Goal: Task Accomplishment & Management: Use online tool/utility

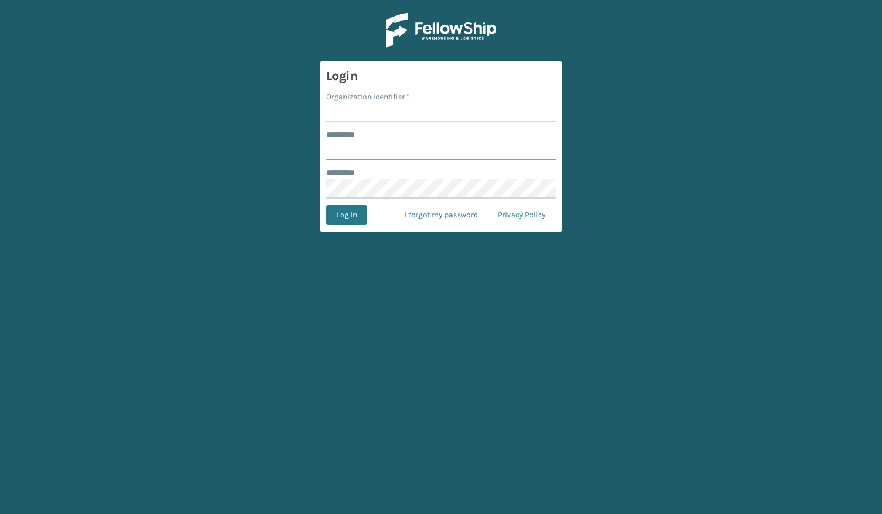
type input "*****"
click at [367, 115] on input "Organization Identifier *" at bounding box center [440, 112] width 229 height 20
type input "SuperAdminOrganization"
click at [350, 215] on button "Log In" at bounding box center [346, 215] width 41 height 20
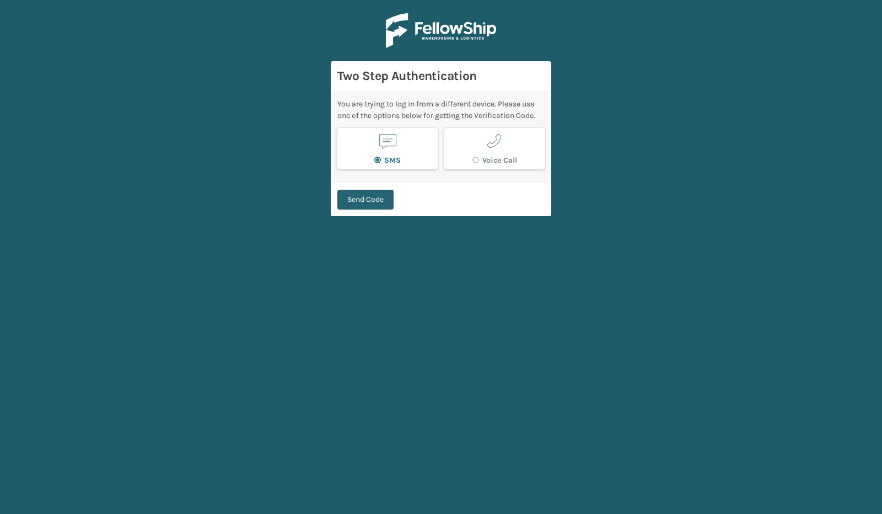
click at [365, 196] on button "Send Code" at bounding box center [365, 200] width 56 height 20
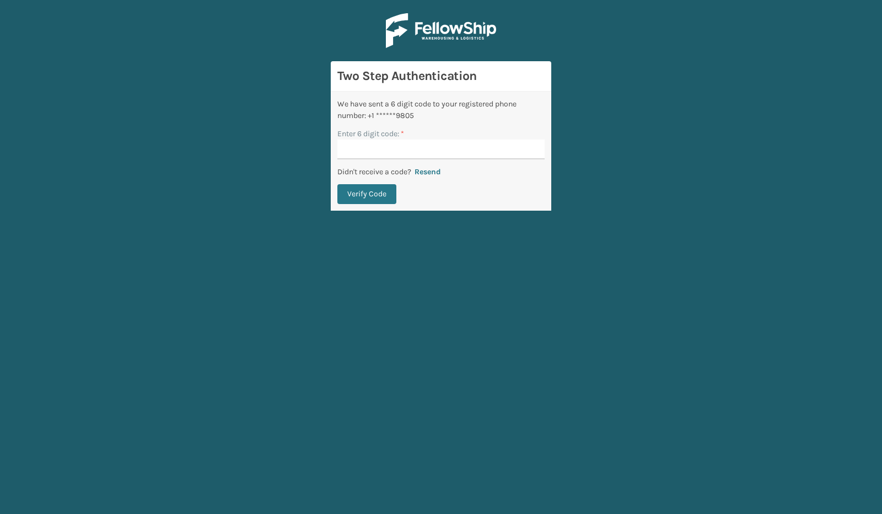
click at [391, 154] on input "Enter 6 digit code: *" at bounding box center [440, 149] width 207 height 20
type input "912874"
click at [337, 184] on button "Verify Code" at bounding box center [366, 194] width 59 height 20
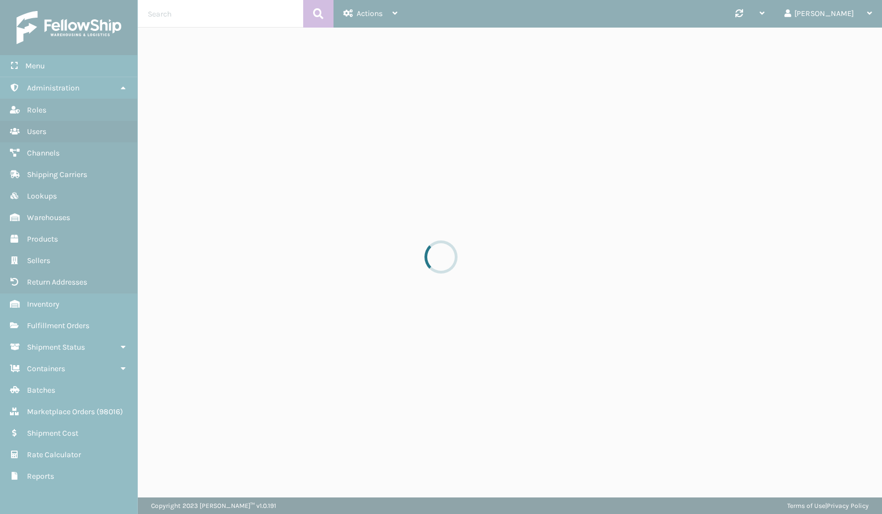
click at [369, 197] on div at bounding box center [441, 257] width 882 height 514
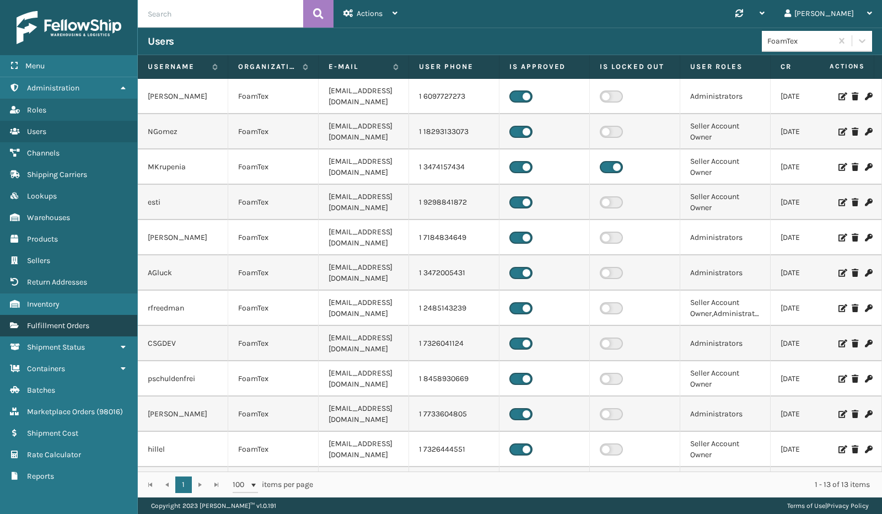
click at [54, 325] on span "Fulfillment Orders" at bounding box center [58, 325] width 62 height 9
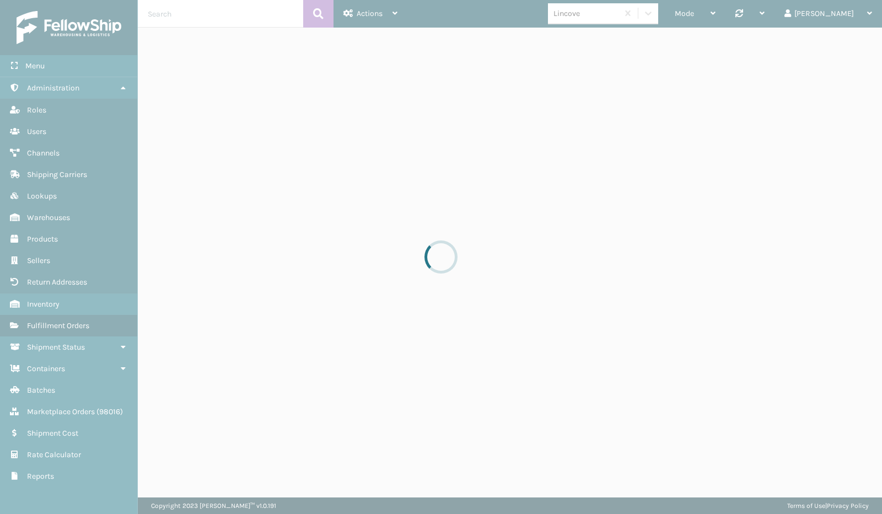
click at [58, 344] on div at bounding box center [441, 257] width 882 height 514
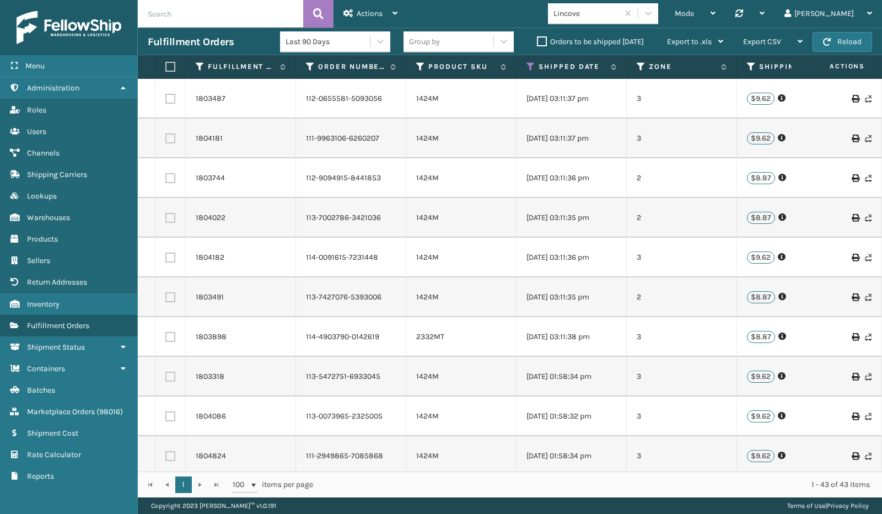
click at [58, 344] on span "Shipment Status" at bounding box center [56, 346] width 58 height 9
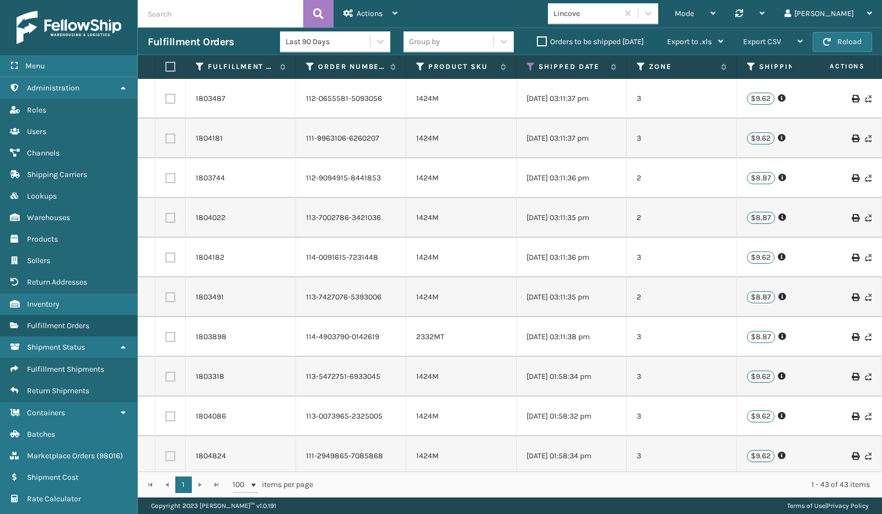
click at [58, 344] on span "Shipment Status" at bounding box center [56, 346] width 58 height 9
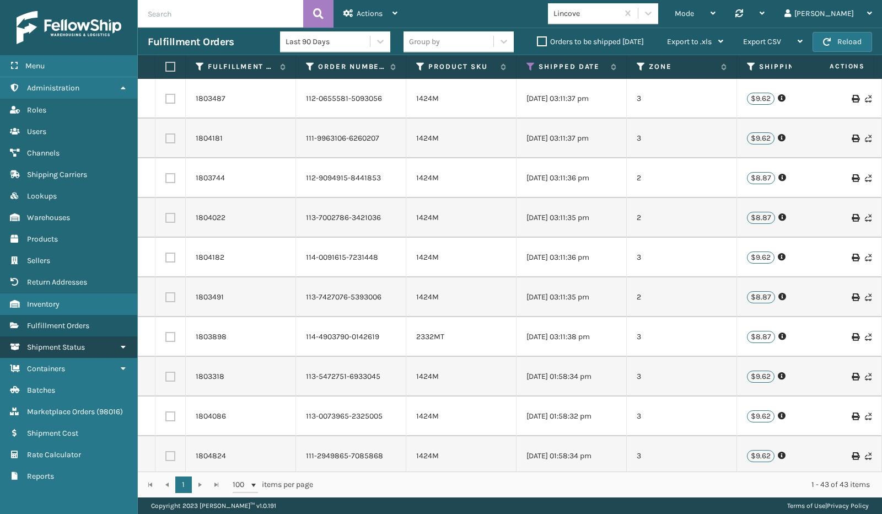
click at [56, 342] on span "Shipment Status" at bounding box center [56, 346] width 58 height 9
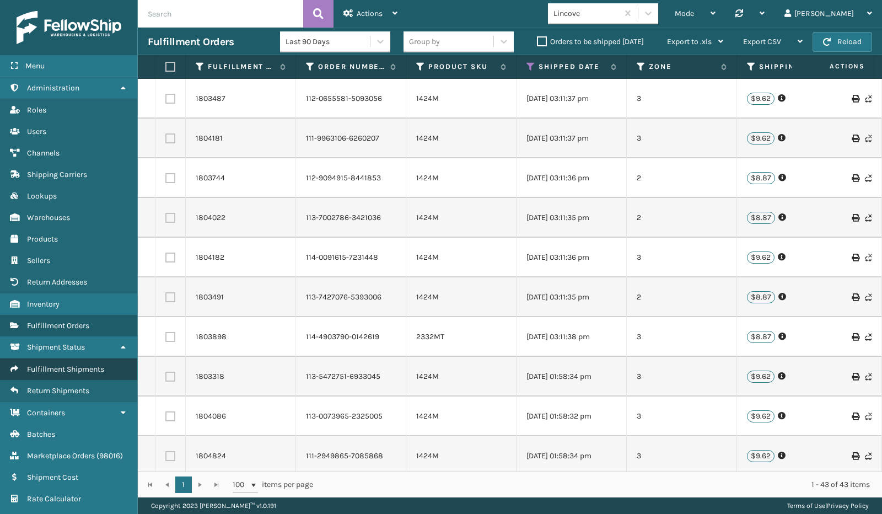
click at [62, 368] on span "Fulfillment Shipments" at bounding box center [65, 368] width 77 height 9
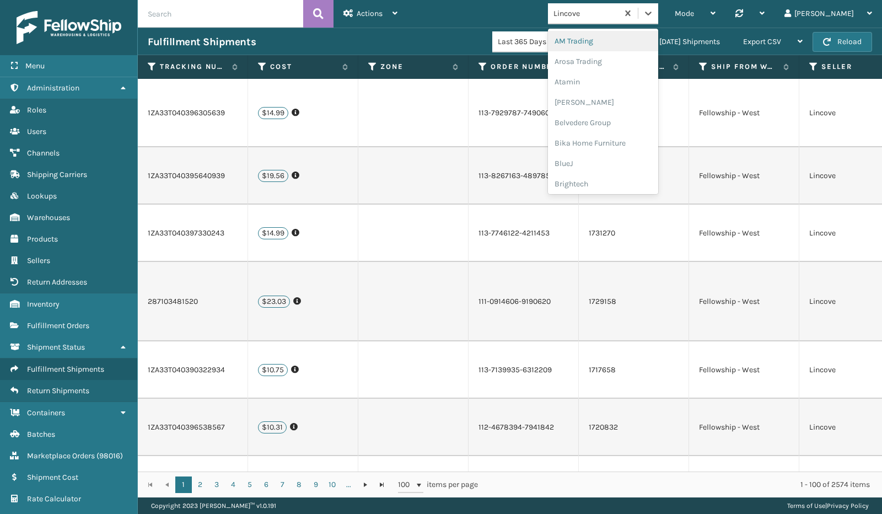
click at [619, 16] on div "Lincove" at bounding box center [586, 14] width 66 height 12
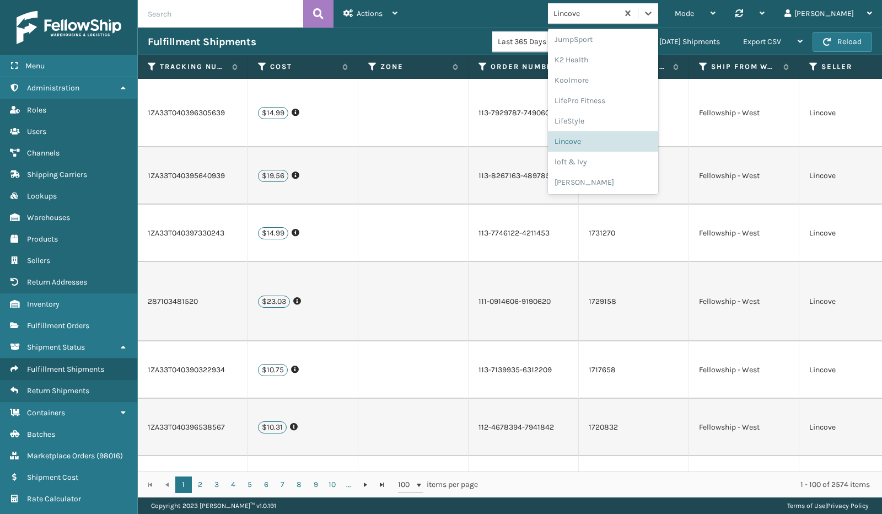
scroll to position [349, 0]
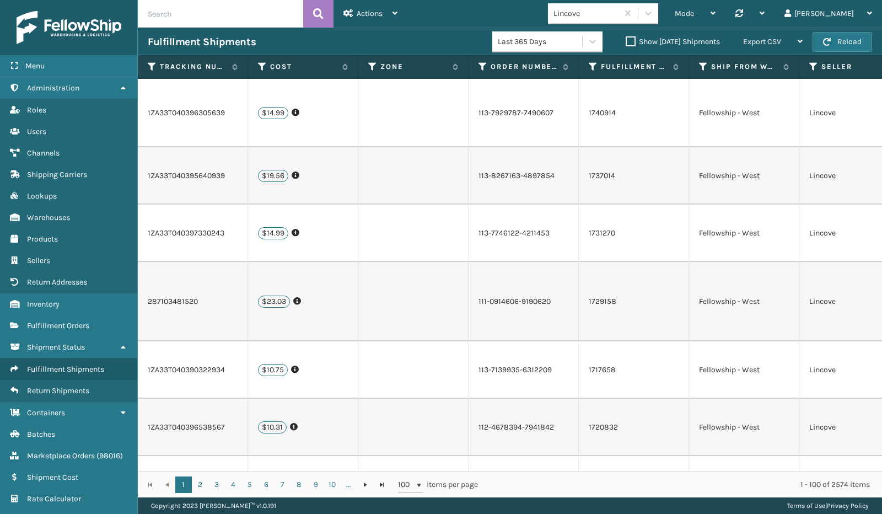
drag, startPoint x: 689, startPoint y: 159, endPoint x: 693, endPoint y: 138, distance: 20.9
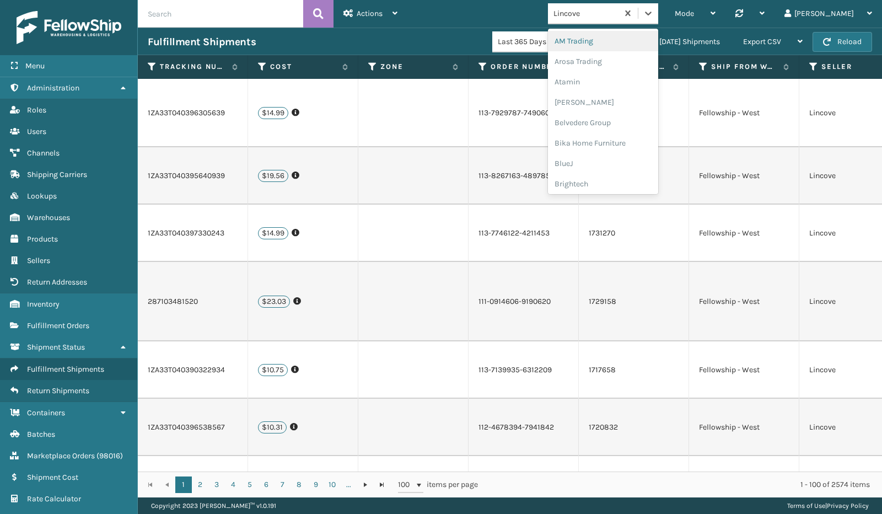
click at [619, 17] on div "Lincove" at bounding box center [586, 14] width 66 height 12
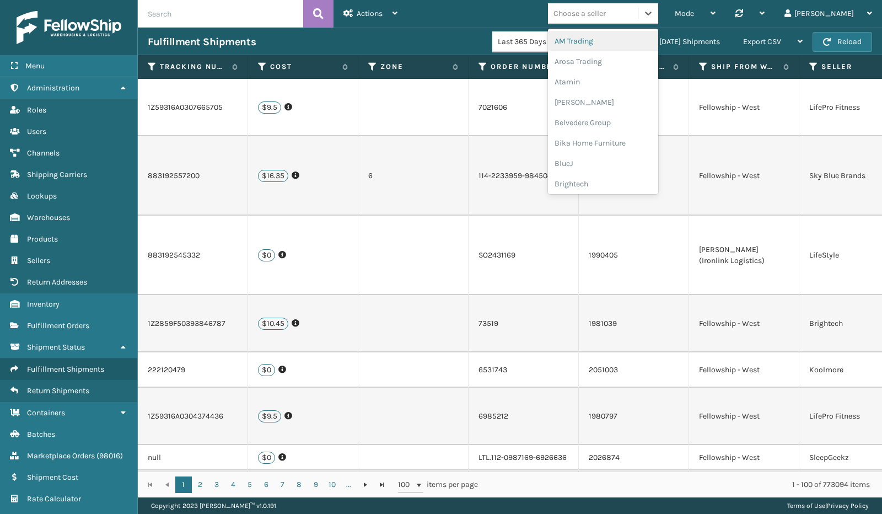
click at [606, 16] on div "Choose a seller" at bounding box center [579, 14] width 52 height 12
type input "s"
click at [637, 165] on div "SleepGeekz" at bounding box center [603, 161] width 110 height 20
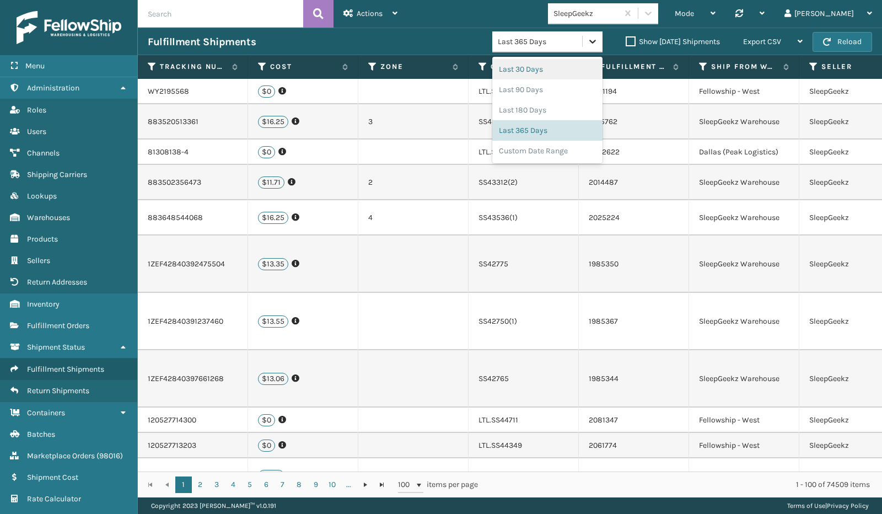
click at [584, 39] on div at bounding box center [592, 41] width 20 height 20
click at [541, 64] on div "Last 30 Days" at bounding box center [547, 69] width 110 height 20
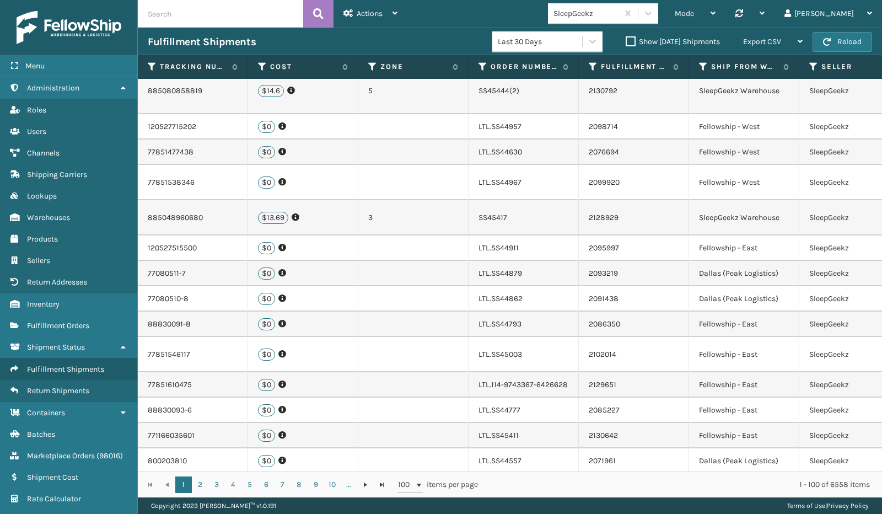
scroll to position [0, 0]
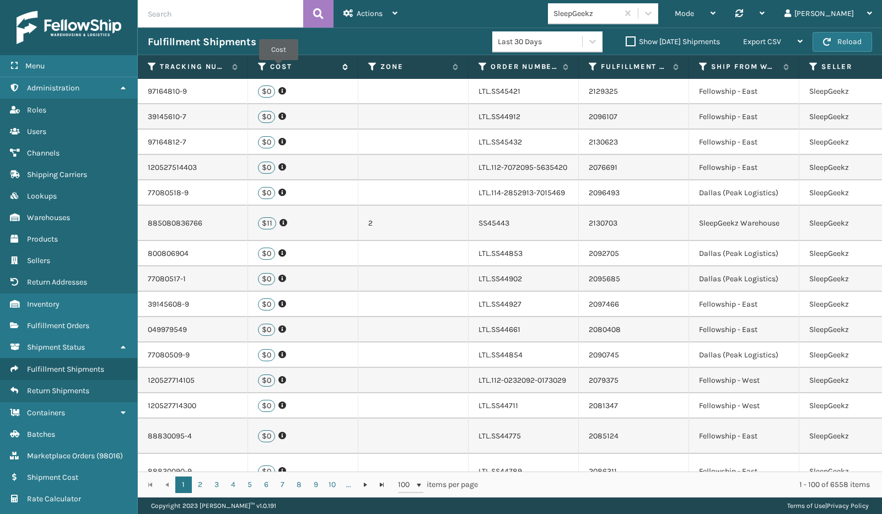
click at [278, 67] on label "Cost" at bounding box center [303, 67] width 67 height 10
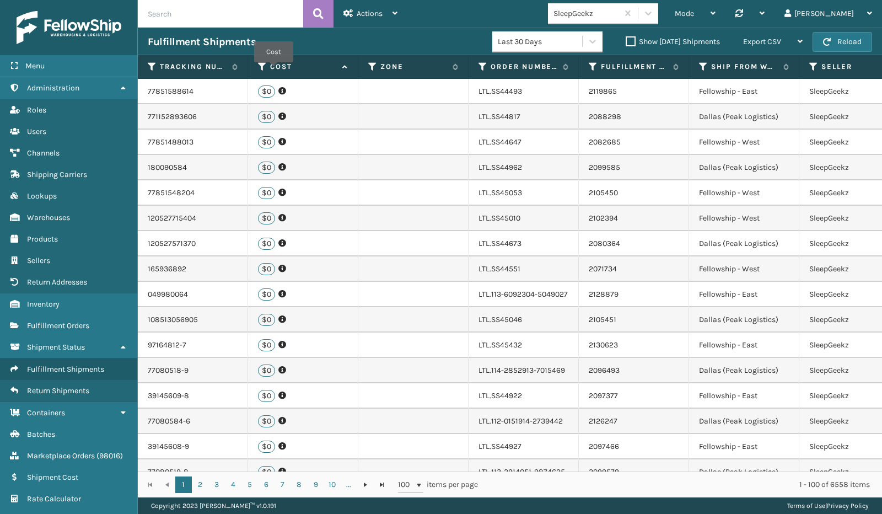
click at [273, 69] on label "Cost" at bounding box center [303, 67] width 67 height 10
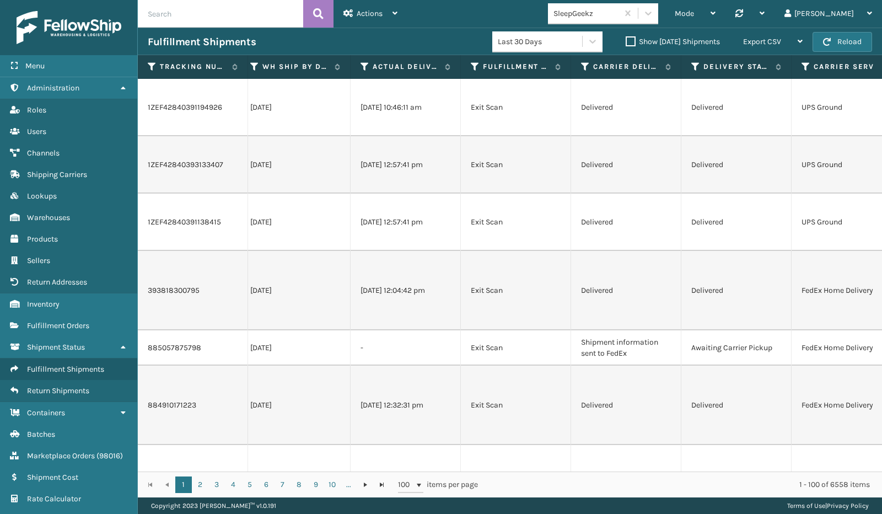
scroll to position [0, 1930]
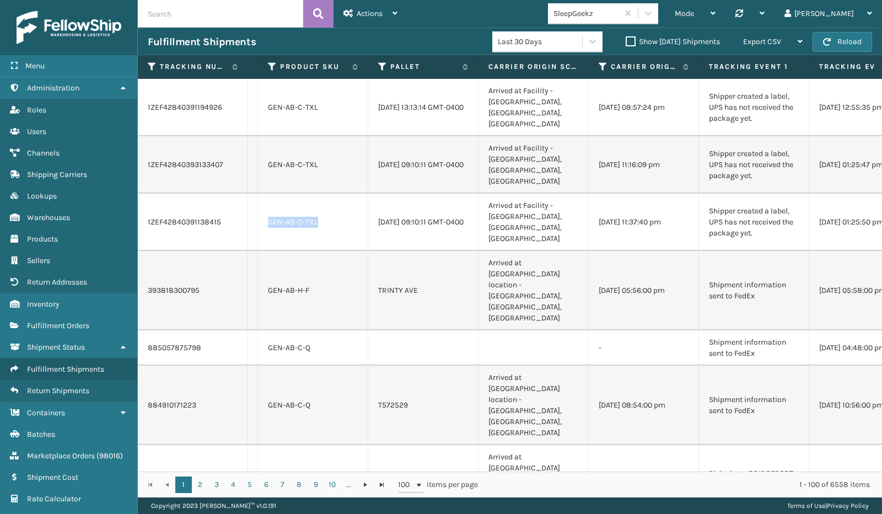
drag, startPoint x: 328, startPoint y: 192, endPoint x: 268, endPoint y: 198, distance: 60.9
click at [268, 198] on td "GEN-AB-C-TXL" at bounding box center [313, 221] width 110 height 57
copy td "GEN-AB-C-TXL"
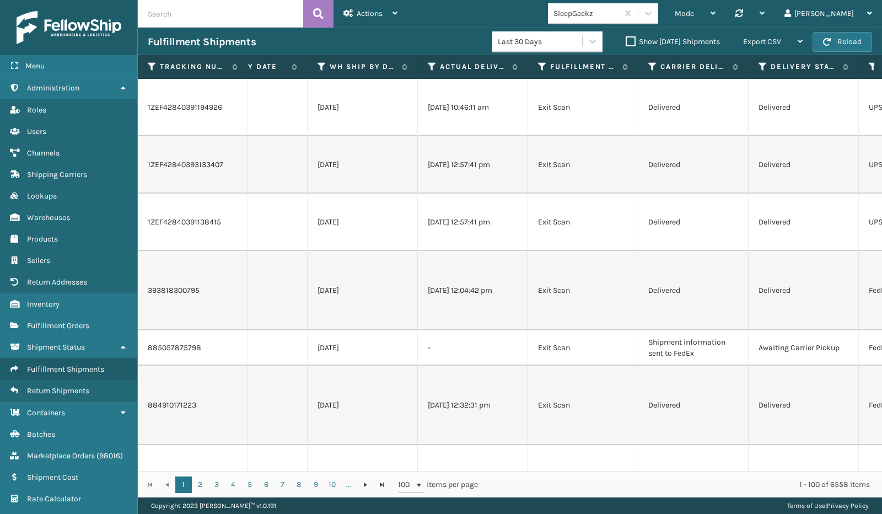
scroll to position [0, 1286]
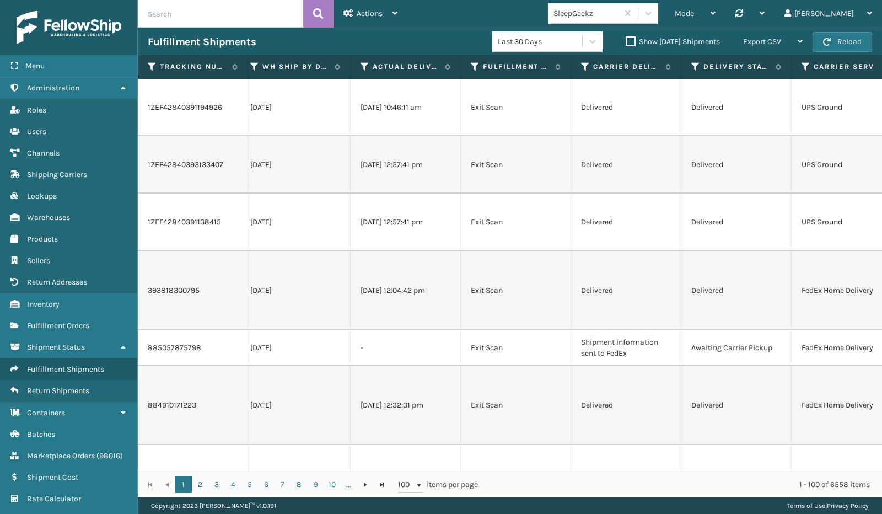
click at [647, 472] on div "1 2 3 4 5 6 7 8 9 10 ... 1 2 3 4 5 6 7 8 9 10 ... 100 items per page 1 - 100 of…" at bounding box center [510, 484] width 744 height 26
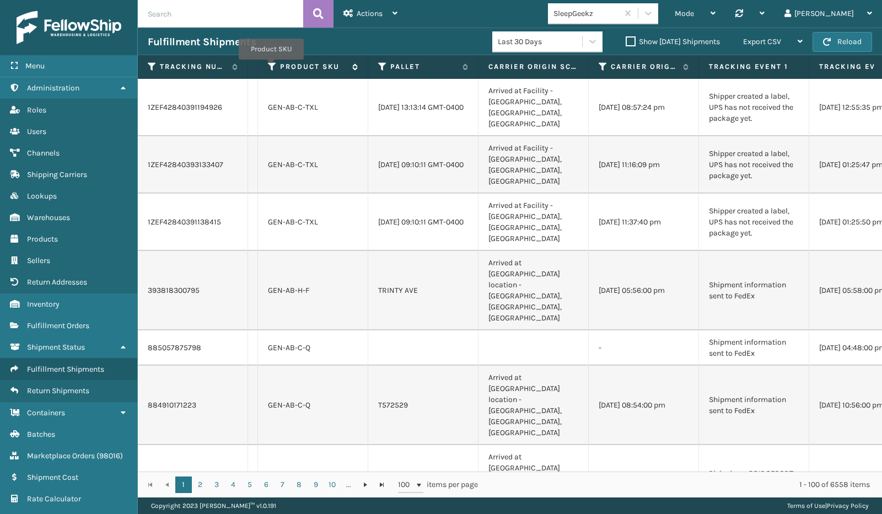
click at [271, 67] on icon at bounding box center [272, 67] width 9 height 10
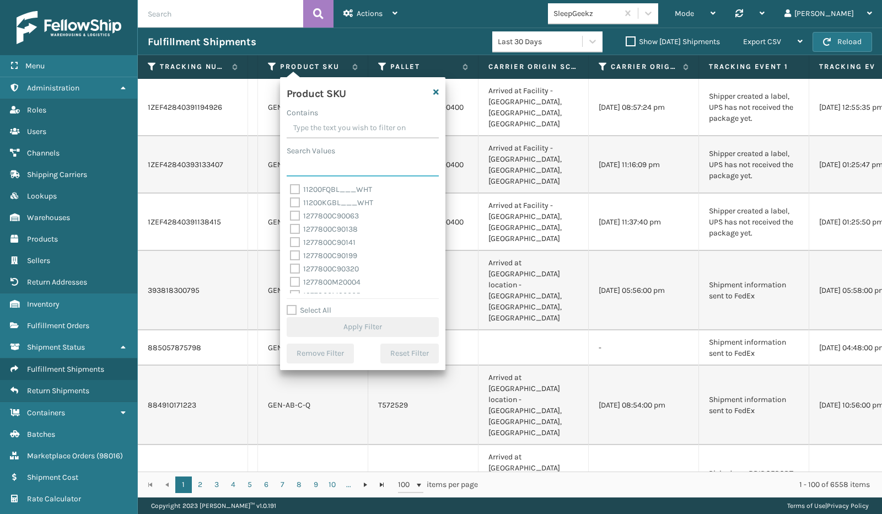
click at [319, 167] on input "Search Values" at bounding box center [363, 166] width 152 height 20
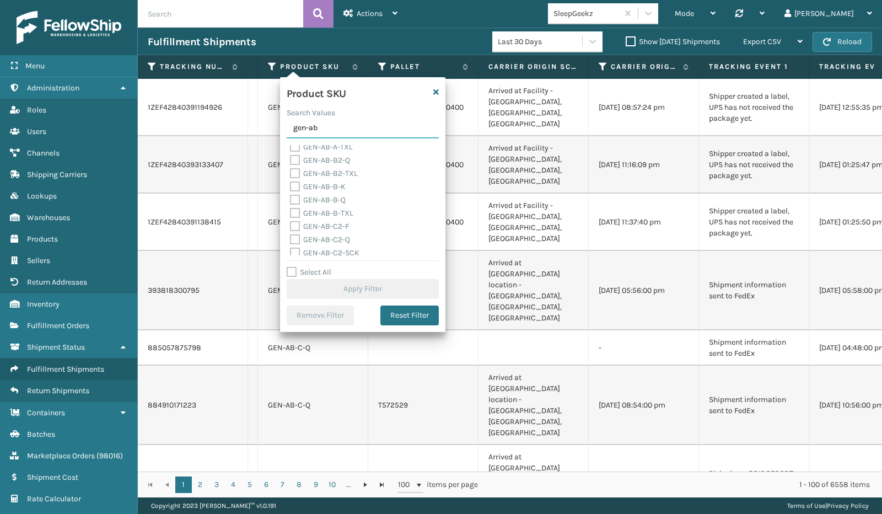
scroll to position [0, 0]
type input "gen-ab"
click at [290, 269] on label "Select All" at bounding box center [309, 271] width 45 height 9
click at [290, 267] on input "Select All" at bounding box center [369, 266] width 165 height 1
checkbox input "true"
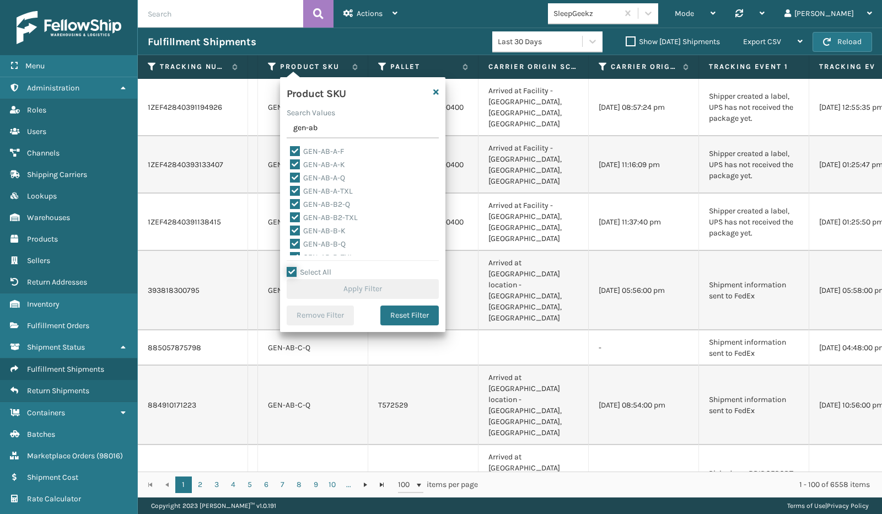
checkbox input "true"
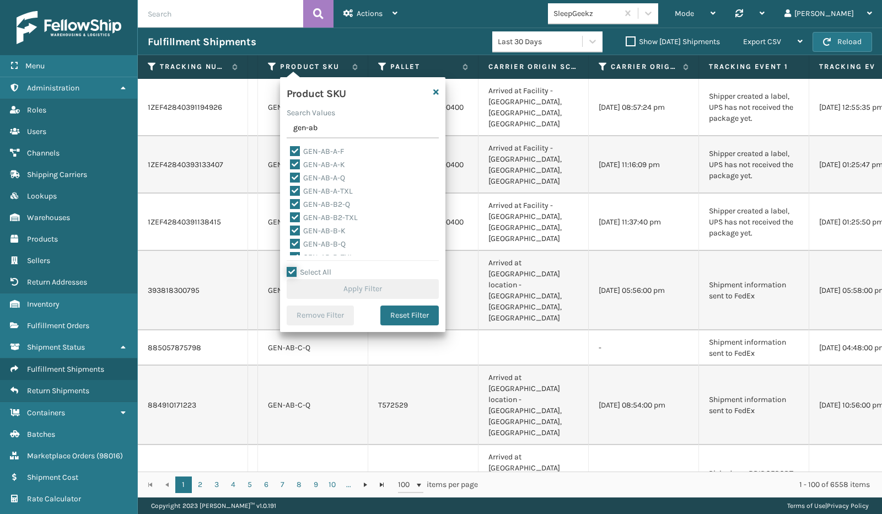
checkbox input "true"
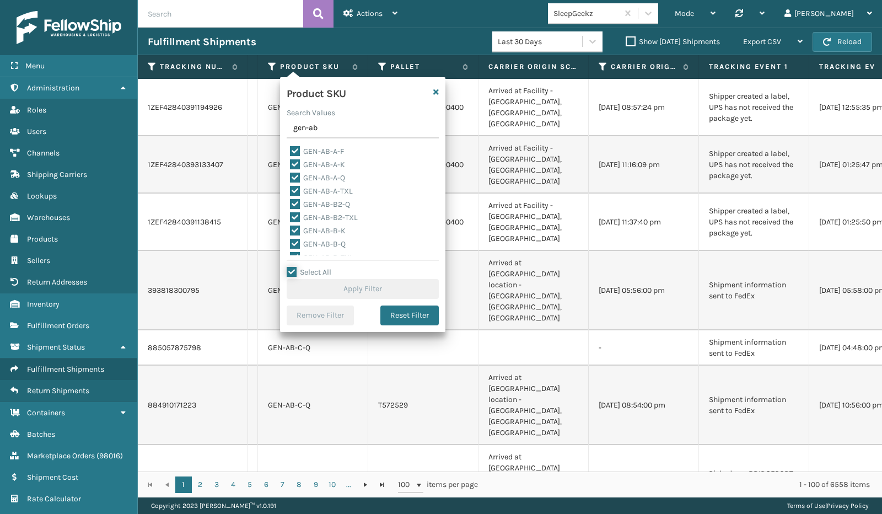
checkbox input "true"
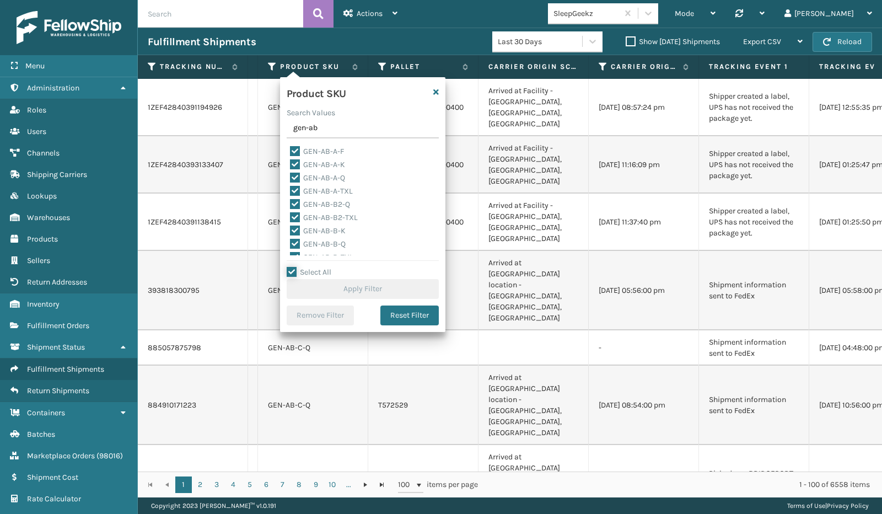
checkbox input "true"
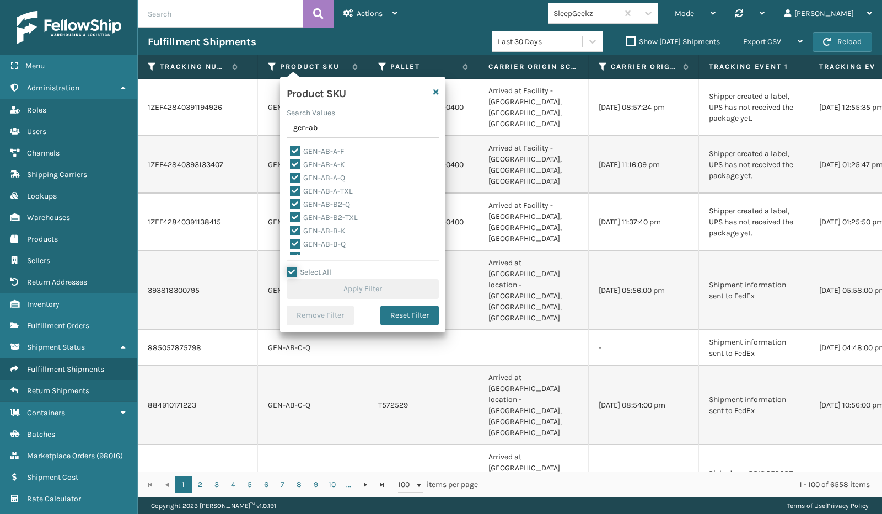
checkbox input "true"
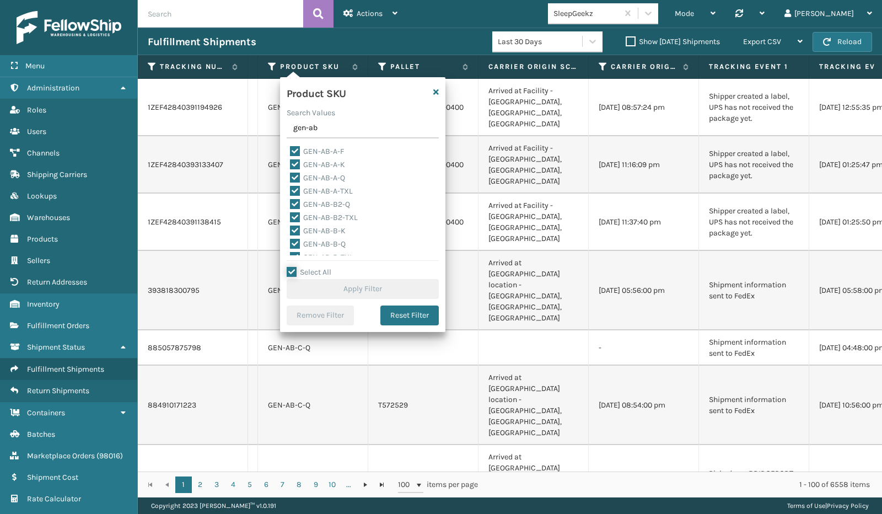
checkbox input "true"
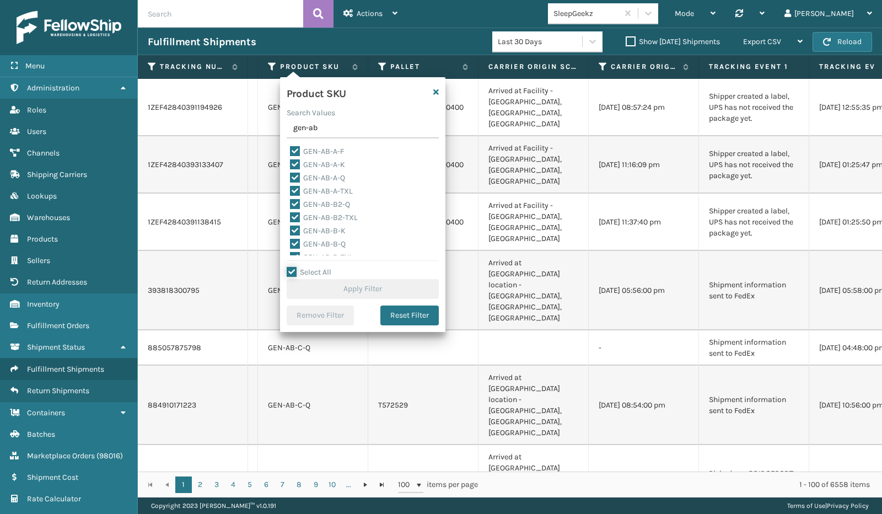
checkbox input "true"
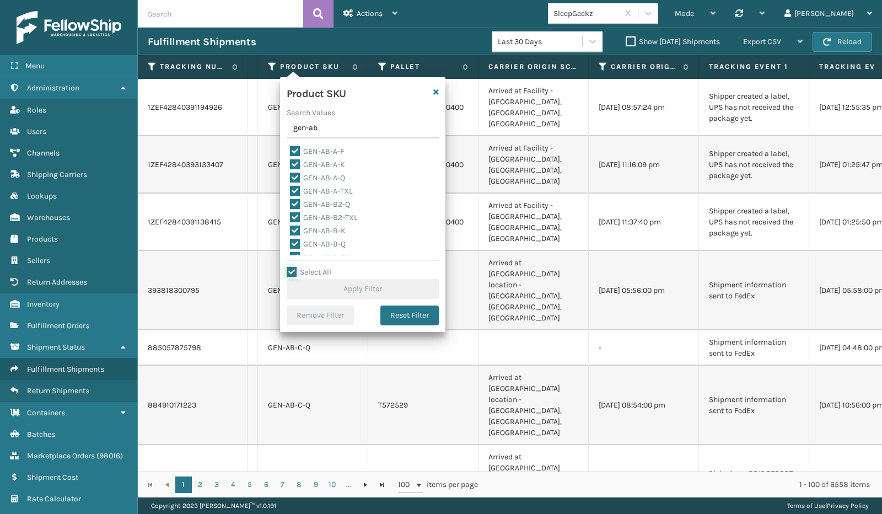
checkbox input "true"
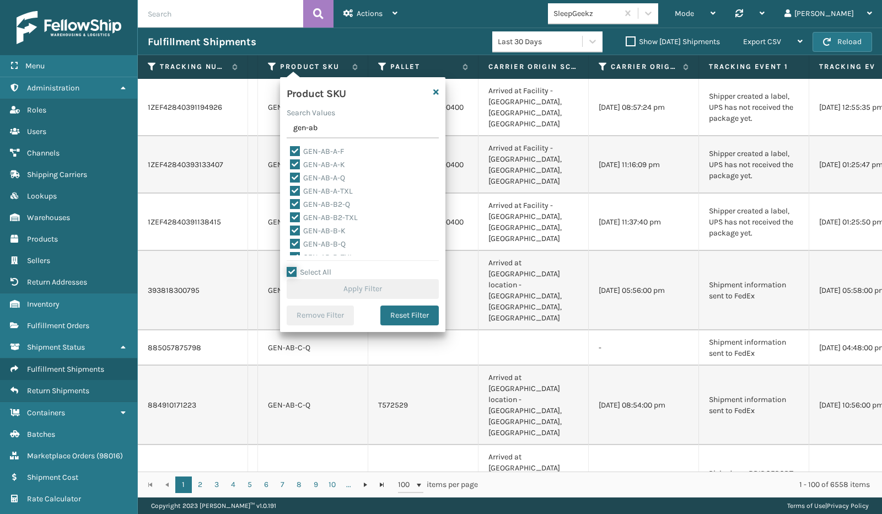
checkbox input "true"
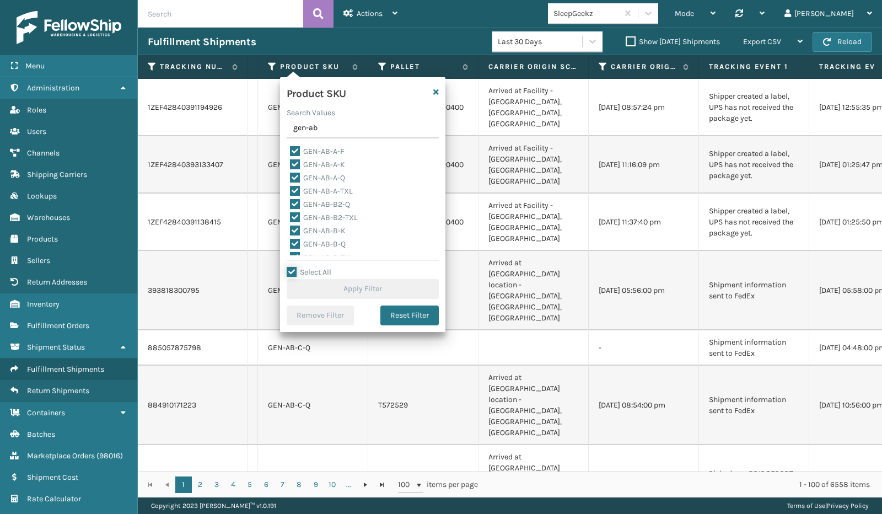
checkbox input "true"
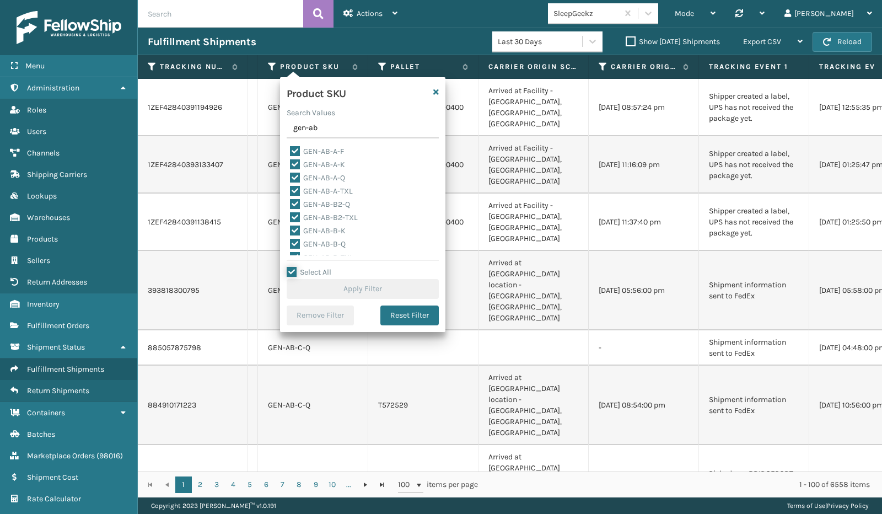
checkbox input "true"
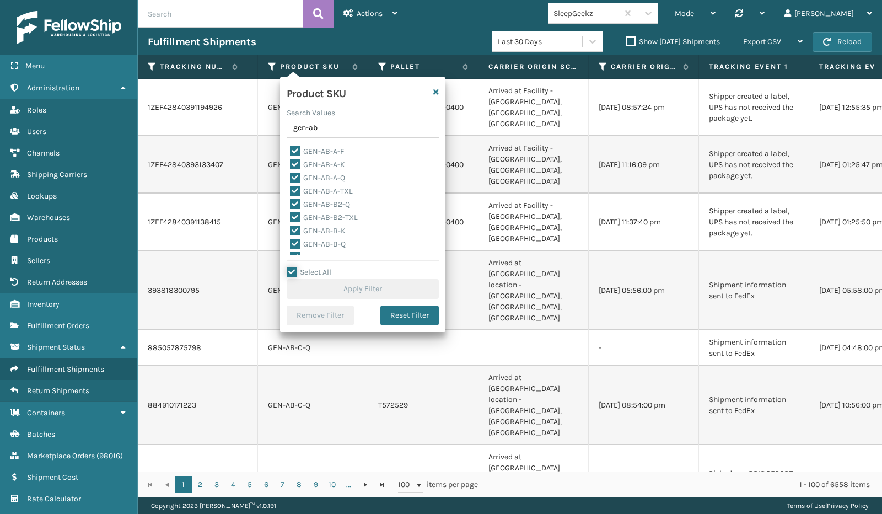
checkbox input "true"
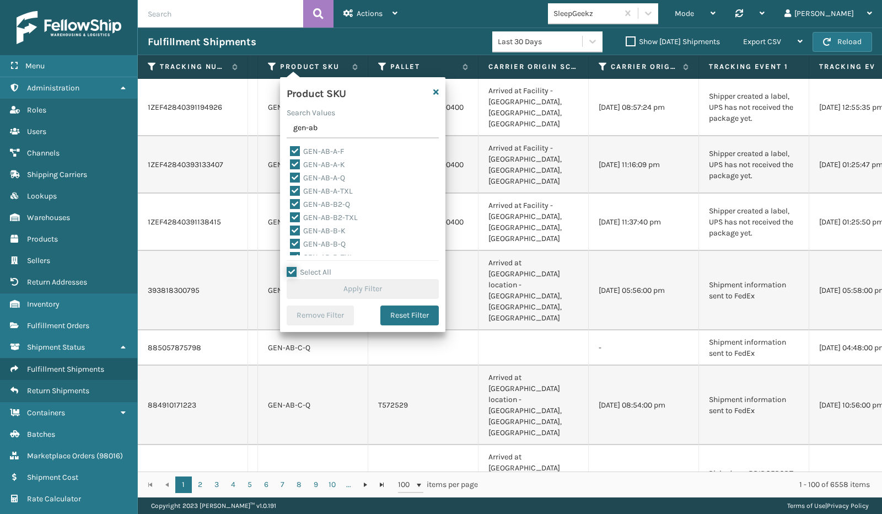
checkbox input "true"
click at [334, 291] on button "Apply Filter" at bounding box center [363, 289] width 152 height 20
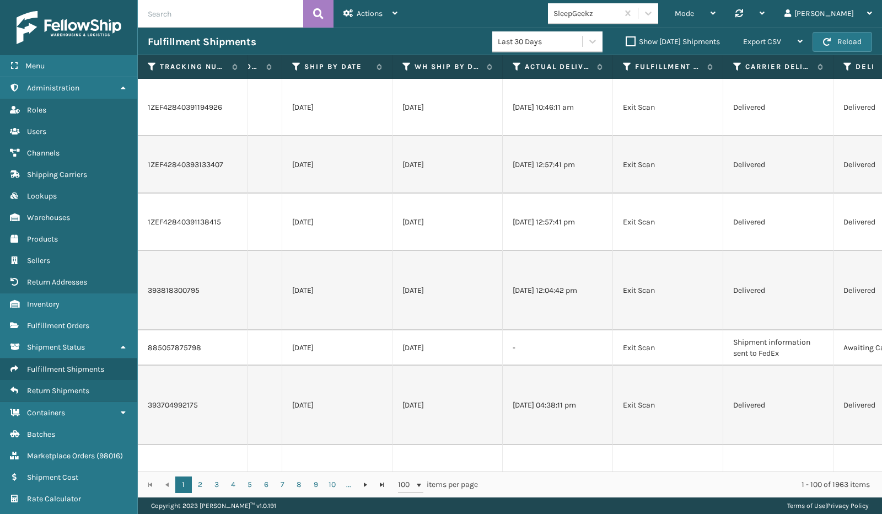
scroll to position [0, 1273]
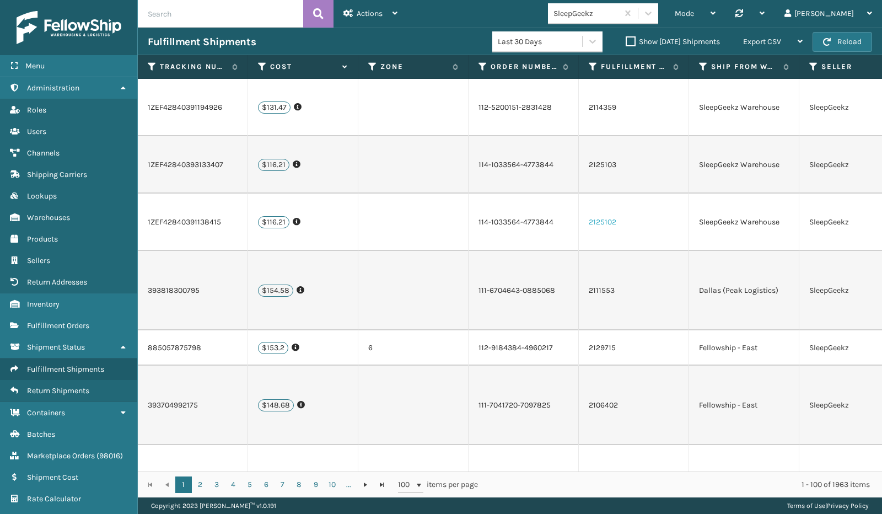
click at [593, 217] on link "2125102" at bounding box center [602, 222] width 28 height 11
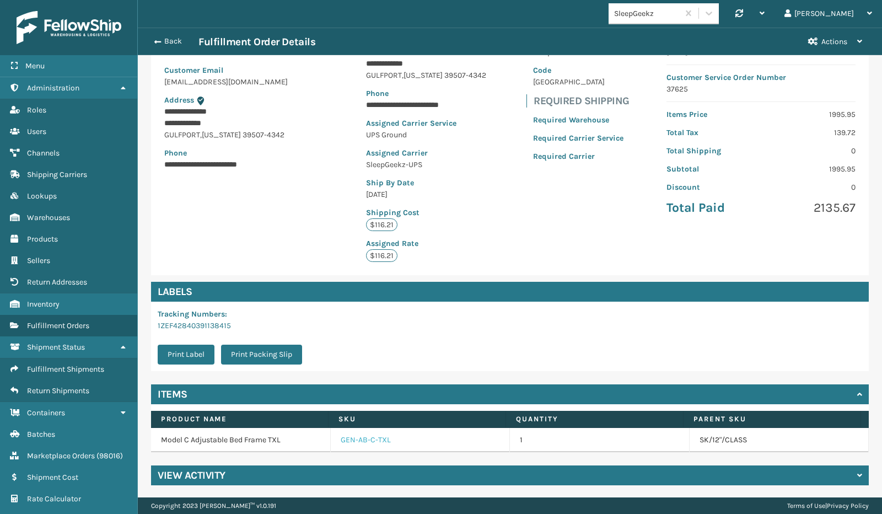
click at [356, 440] on link "GEN-AB-C-TXL" at bounding box center [366, 439] width 50 height 11
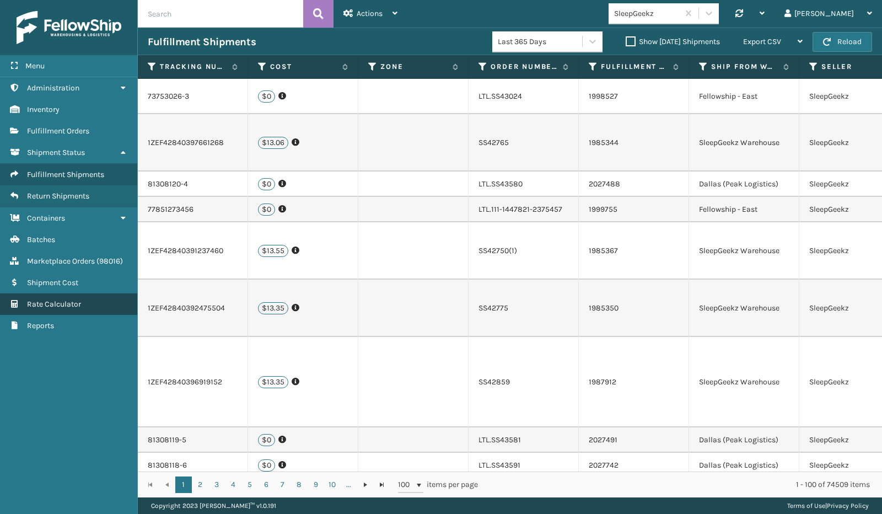
click at [57, 304] on span "Rate Calculator" at bounding box center [54, 303] width 54 height 9
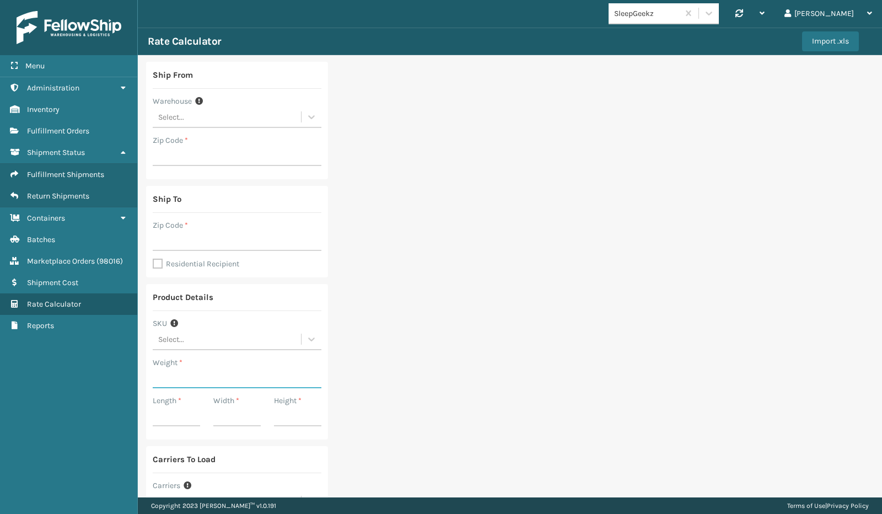
click at [176, 373] on input "Weight *" at bounding box center [237, 378] width 169 height 20
type input "58"
type input "41"
type input "22"
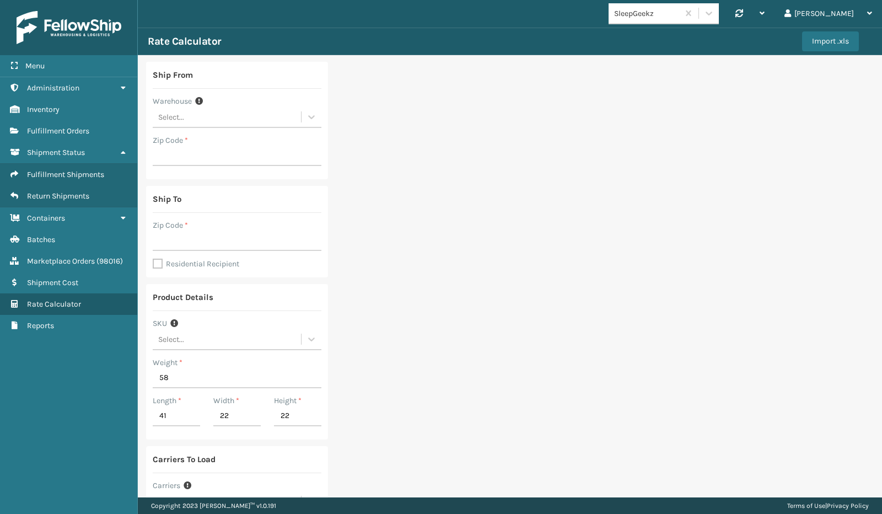
click at [155, 267] on label "Residential Recipient" at bounding box center [196, 263] width 87 height 9
click at [153, 258] on input "Residential Recipient" at bounding box center [153, 257] width 1 height 1
checkbox input "true"
click at [194, 163] on input "Zip Code *" at bounding box center [237, 156] width 169 height 20
type input "19007"
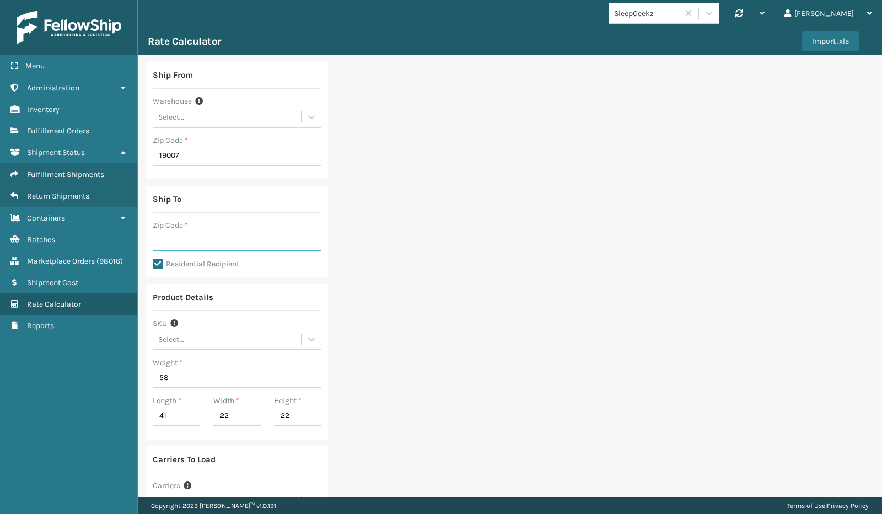
click at [188, 237] on input "Zip Code *" at bounding box center [237, 241] width 169 height 20
type input "46168"
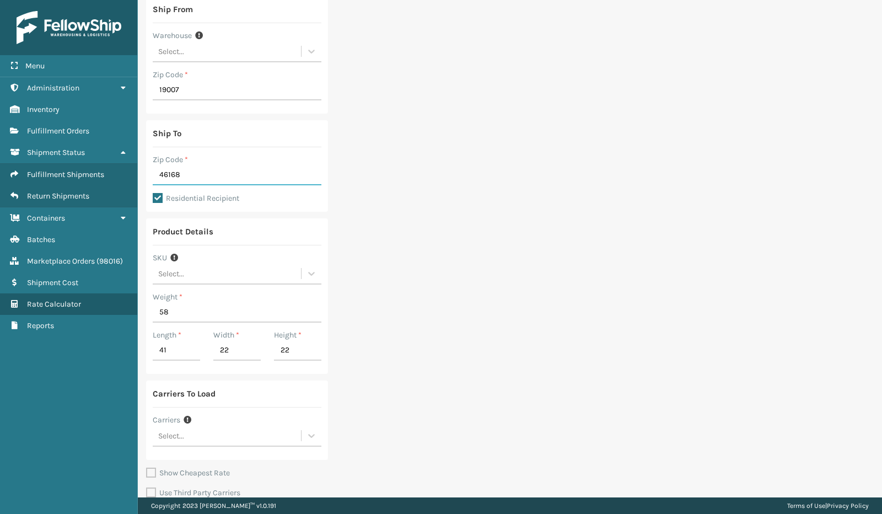
scroll to position [107, 0]
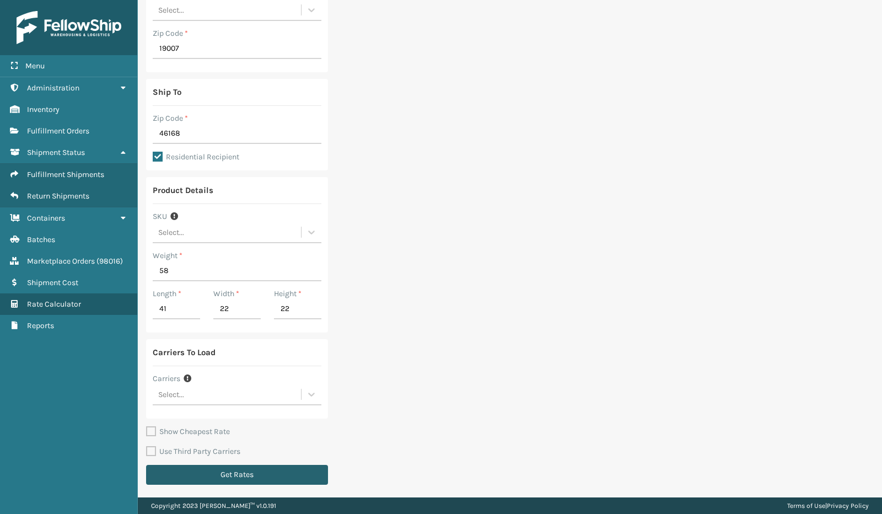
click at [221, 474] on button "Get Rates" at bounding box center [237, 474] width 182 height 20
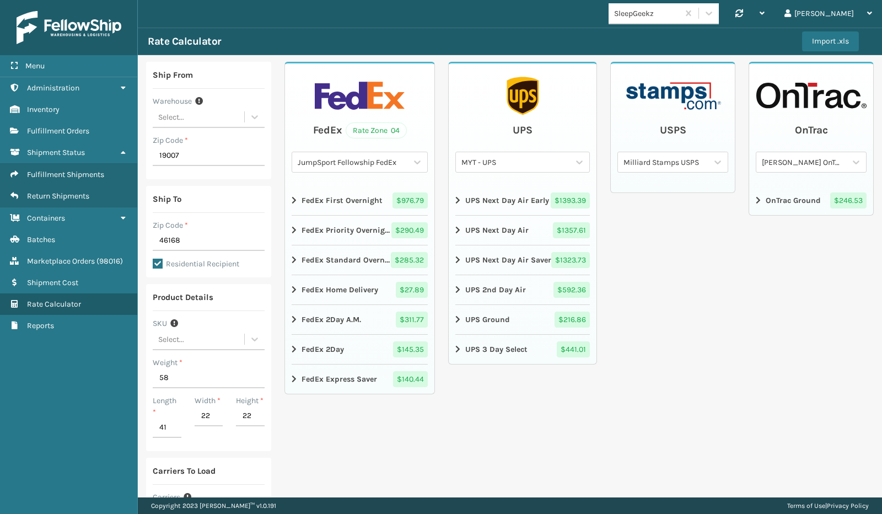
click at [291, 285] on icon at bounding box center [294, 289] width 7 height 9
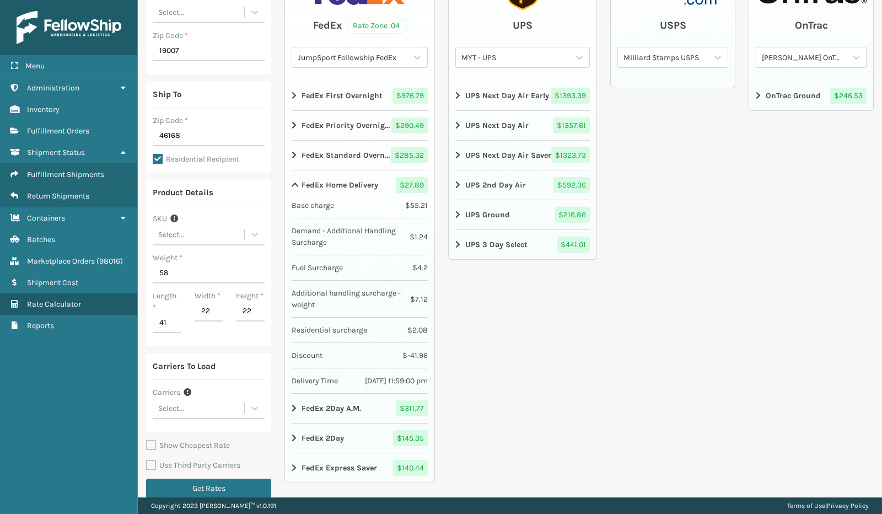
scroll to position [118, 0]
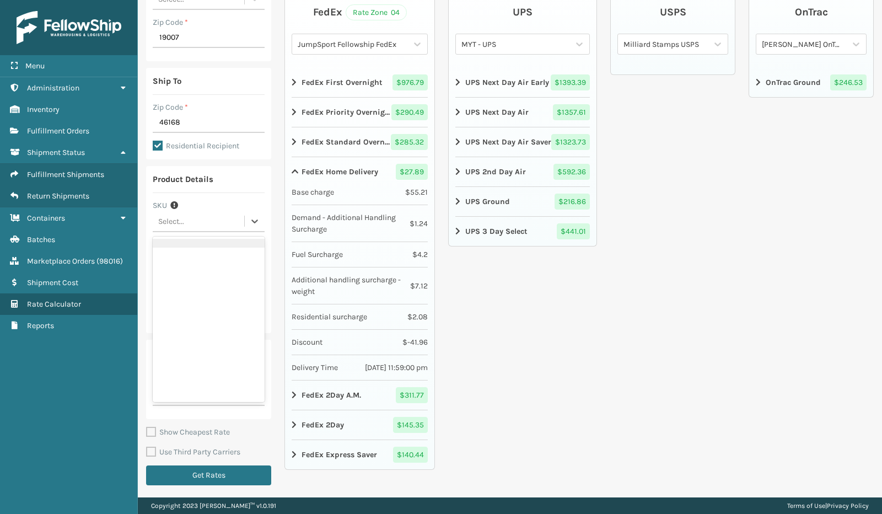
click at [182, 218] on div "Select..." at bounding box center [171, 221] width 26 height 12
type input "gen-ab"
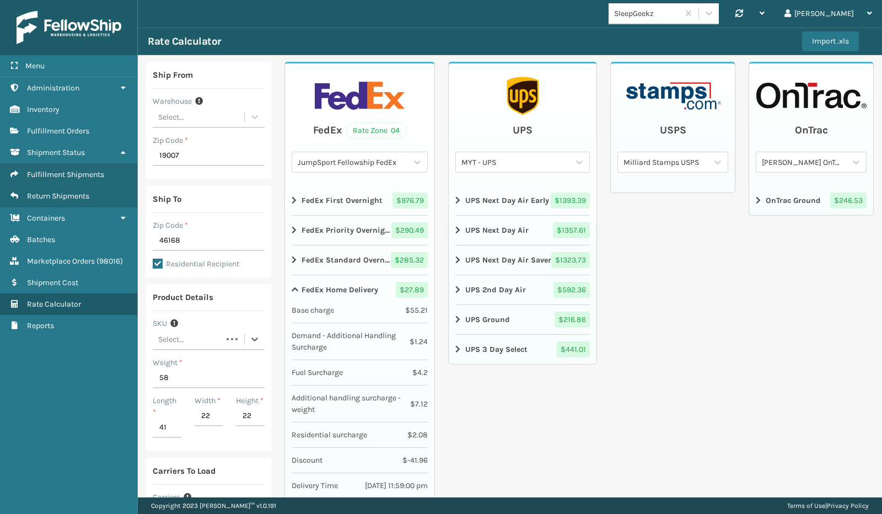
click at [209, 334] on div "Select..." at bounding box center [187, 339] width 69 height 18
click at [203, 339] on div "Select..." at bounding box center [198, 339] width 91 height 18
type input "gen"
click at [191, 408] on div "Width * 22" at bounding box center [209, 420] width 42 height 50
click at [188, 339] on div "Select..." at bounding box center [198, 339] width 91 height 18
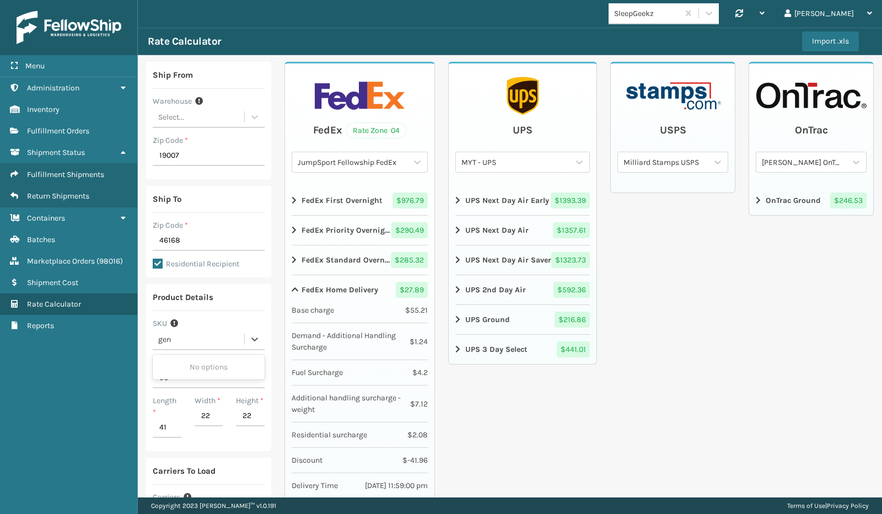
type input "gen"
click at [162, 424] on input "41" at bounding box center [167, 428] width 29 height 20
type input "42"
type input "39"
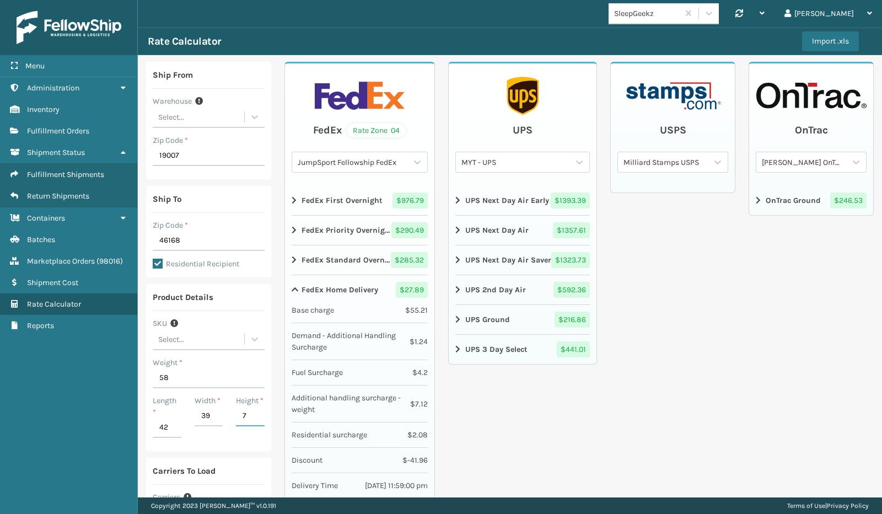
type input "7"
click at [181, 371] on input "58" at bounding box center [209, 378] width 112 height 20
click at [192, 375] on input "58" at bounding box center [209, 378] width 112 height 20
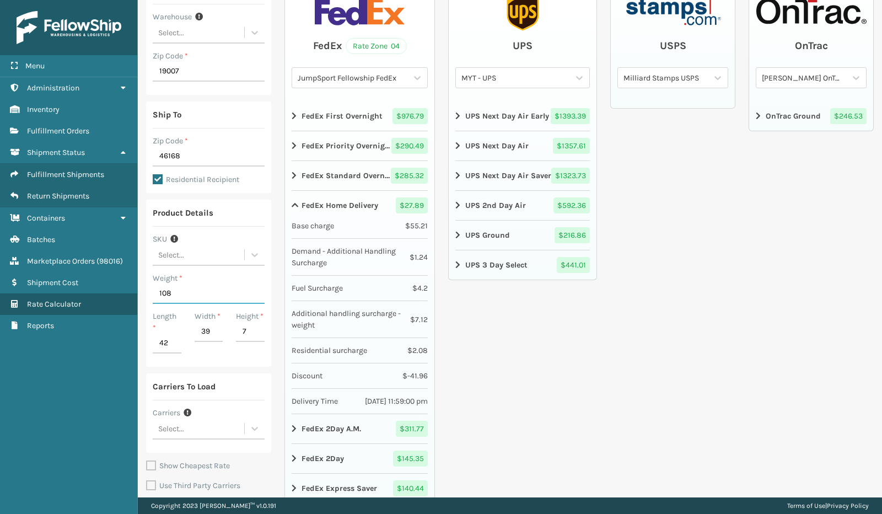
scroll to position [118, 0]
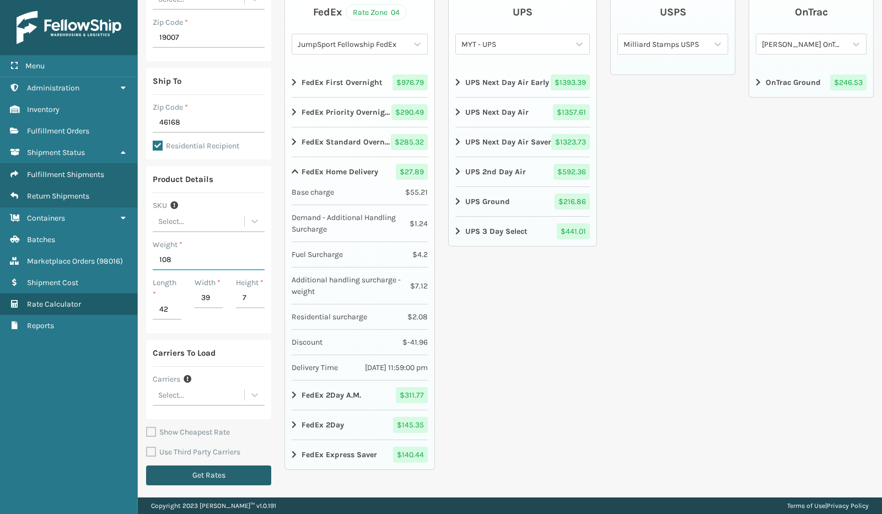
type input "108"
click at [210, 472] on button "Get Rates" at bounding box center [208, 475] width 125 height 20
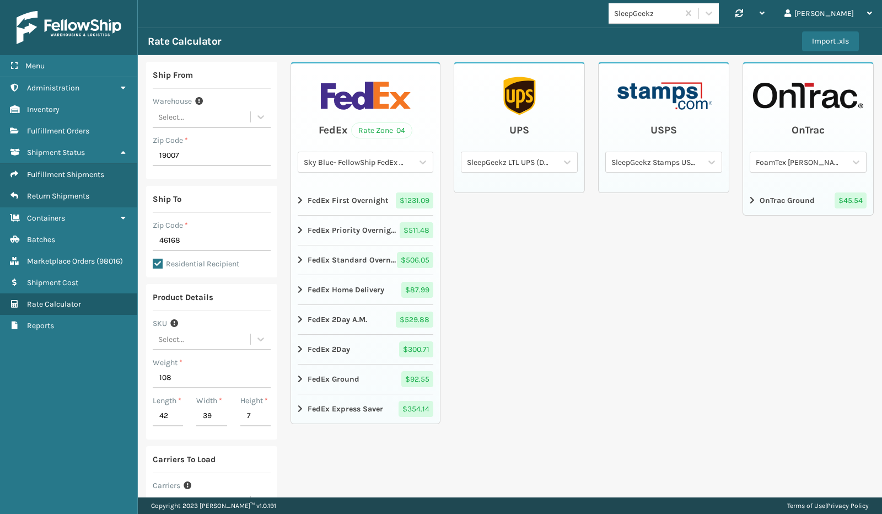
click at [299, 287] on icon at bounding box center [301, 289] width 7 height 9
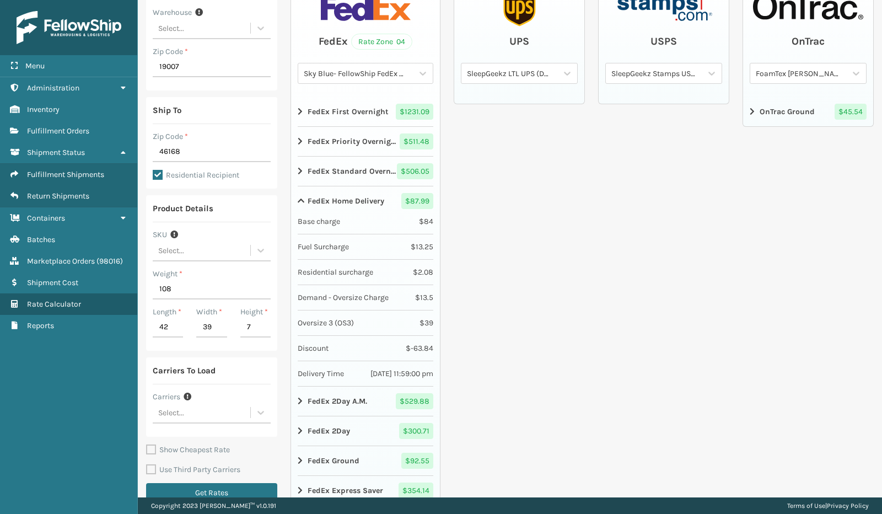
scroll to position [107, 0]
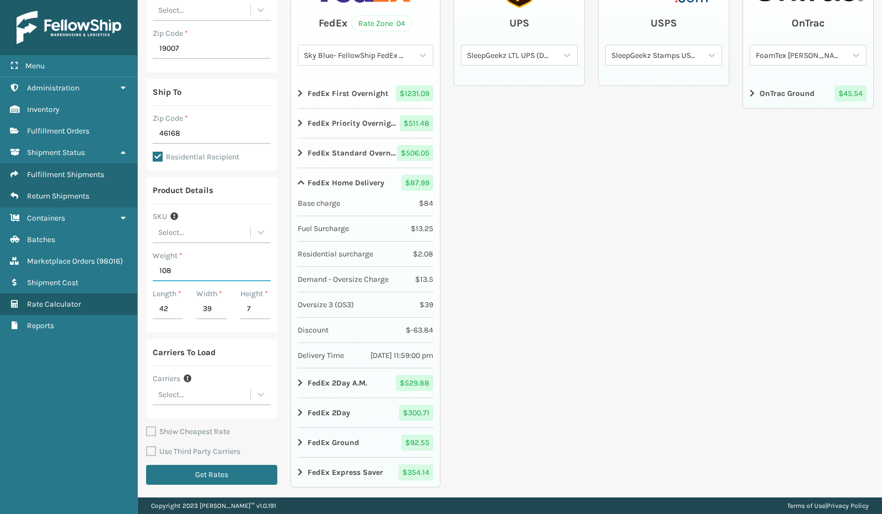
click at [179, 269] on input "108" at bounding box center [212, 271] width 118 height 20
type input "29"
type input "21"
type input "19"
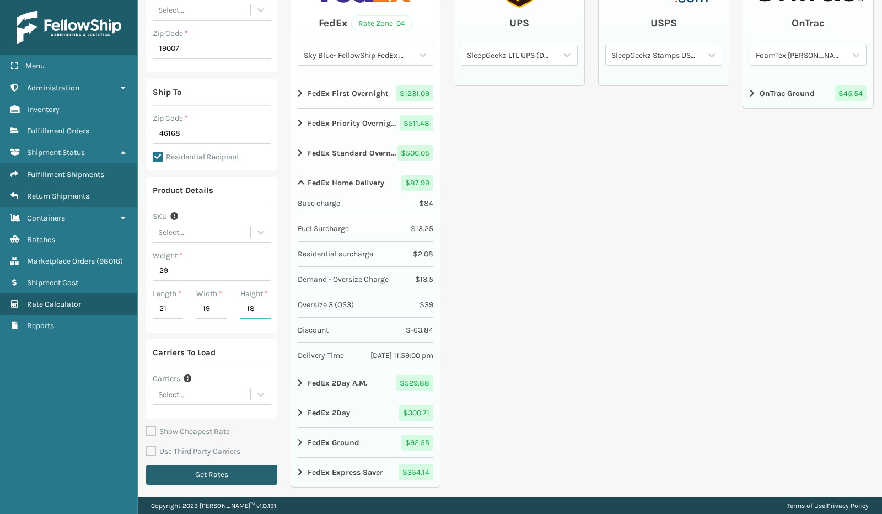
type input "18"
click at [209, 471] on button "Get Rates" at bounding box center [211, 474] width 131 height 20
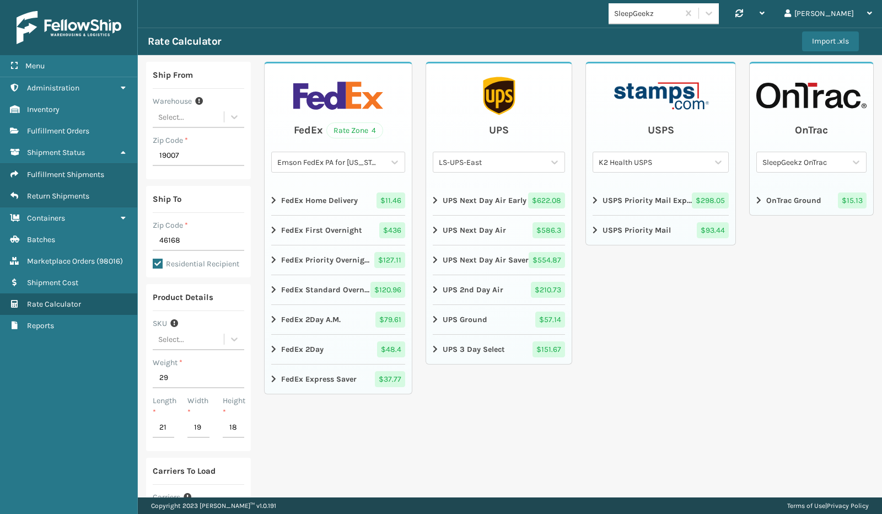
click at [328, 154] on div "Emson FedEx PA for Indiana" at bounding box center [328, 162] width 113 height 18
click at [489, 473] on div "UPS LS-UPS-East UPS Next Day Air Early $ 622.08 UPS Next Day Air $ 586.3 UPS Ne…" at bounding box center [498, 336] width 147 height 548
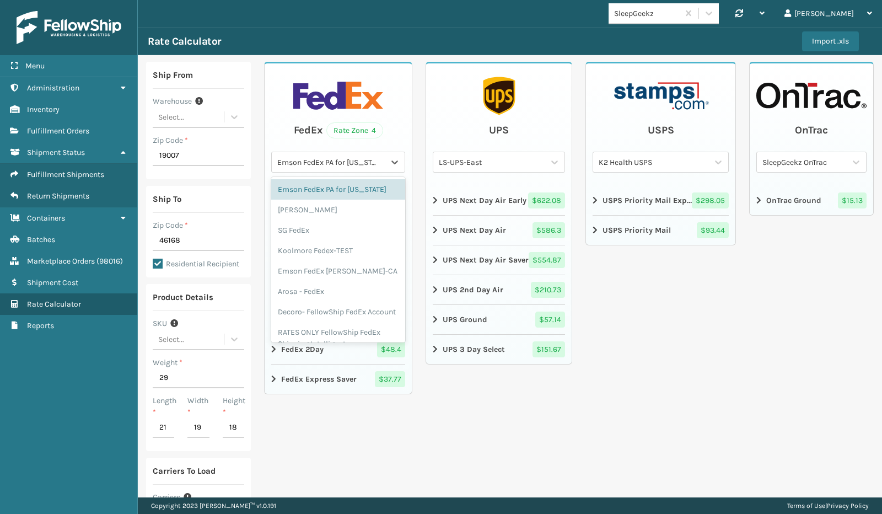
click at [298, 163] on div "Emson FedEx PA for Indiana" at bounding box center [331, 162] width 109 height 12
click at [304, 211] on div "Milliard FedEx" at bounding box center [338, 209] width 134 height 20
